Goal: Find specific page/section: Find specific page/section

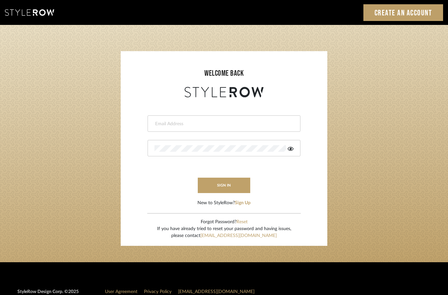
click at [267, 127] on input "email" at bounding box center [224, 124] width 138 height 7
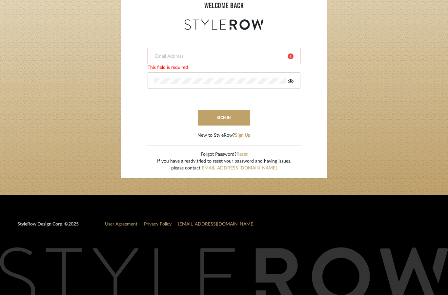
type input "[PERSON_NAME][EMAIL_ADDRESS][DOMAIN_NAME]"
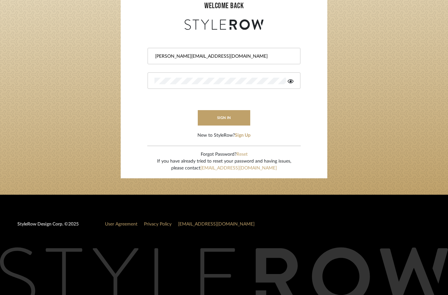
click at [234, 120] on button "sign in" at bounding box center [224, 117] width 53 height 15
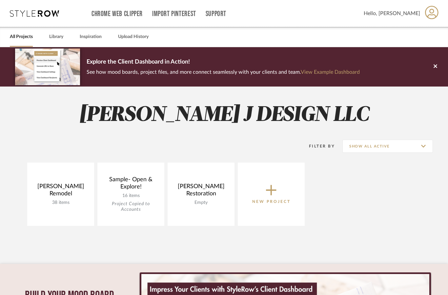
click at [0, 0] on link "Open Project" at bounding box center [0, 0] width 0 height 0
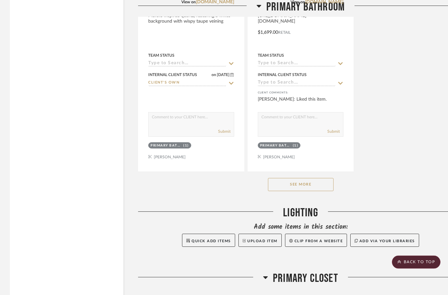
click at [319, 179] on button "See More" at bounding box center [301, 185] width 66 height 13
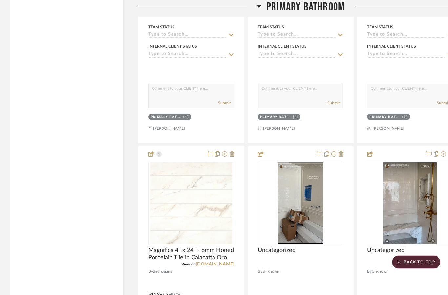
scroll to position [1838, 0]
click at [0, 0] on img at bounding box center [0, 0] width 0 height 0
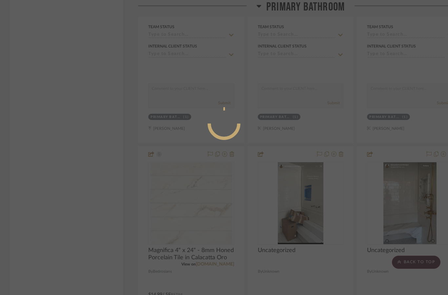
scroll to position [0, 0]
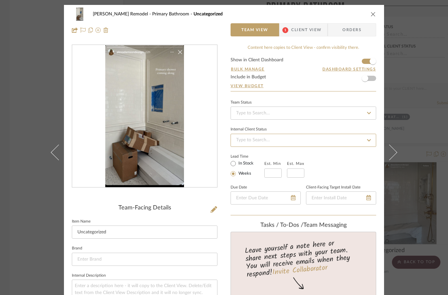
click at [273, 141] on input at bounding box center [304, 140] width 146 height 13
click at [367, 11] on div "OConnor Remodel Primary Bathroom Uncategorized" at bounding box center [224, 14] width 305 height 13
click at [393, 160] on button at bounding box center [393, 152] width 18 height 295
